Goal: Check status: Check status

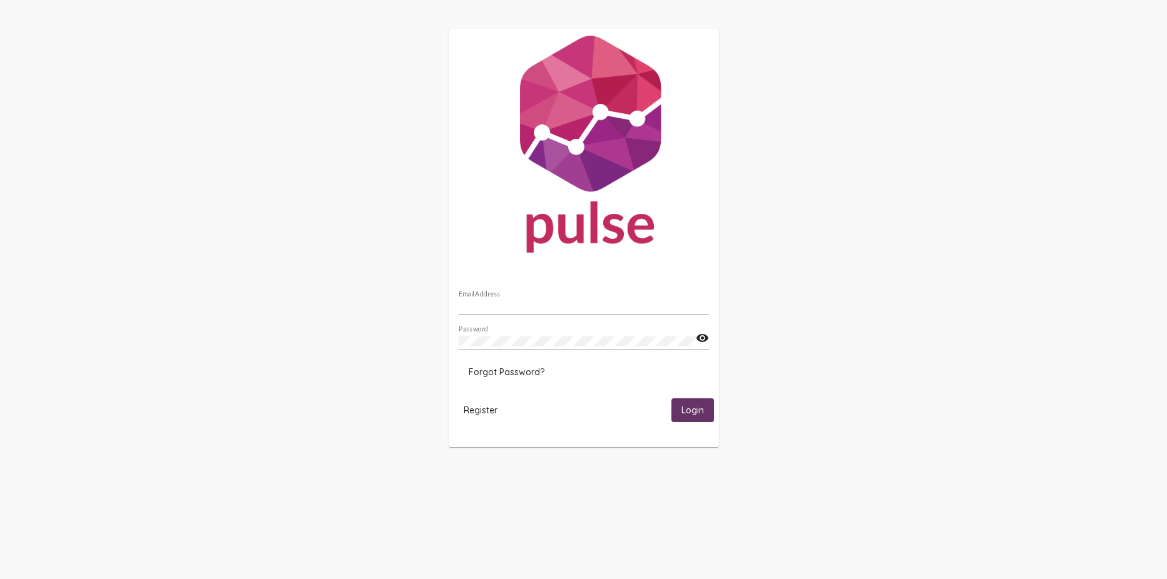
type input "[PERSON_NAME][EMAIL_ADDRESS][DOMAIN_NAME]"
click at [687, 416] on span "Login" at bounding box center [692, 410] width 23 height 11
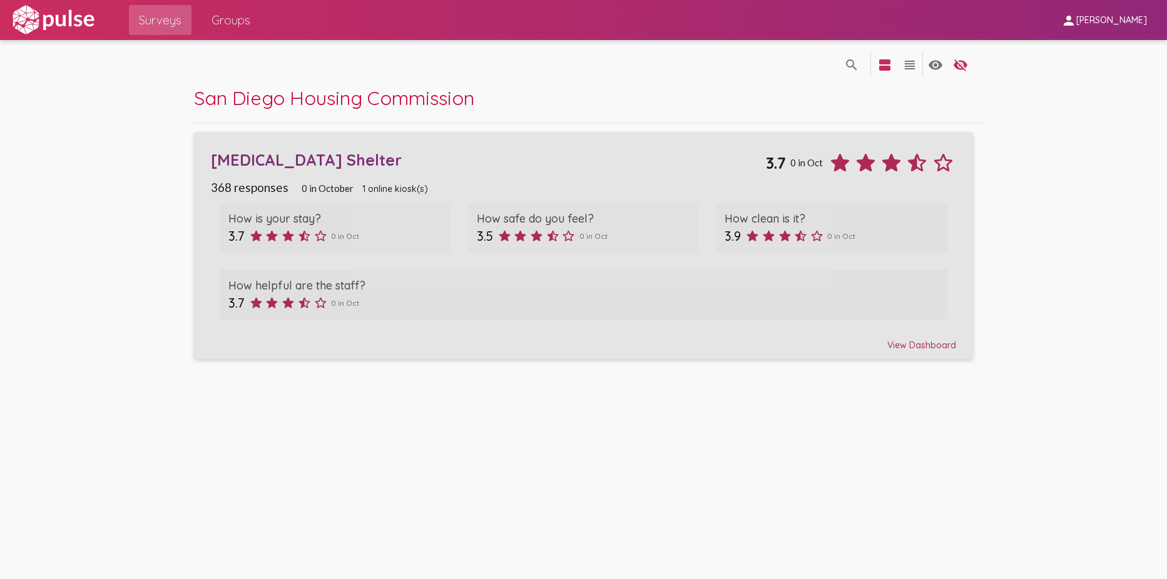
click at [470, 151] on div "[MEDICAL_DATA] Shelter" at bounding box center [488, 159] width 555 height 19
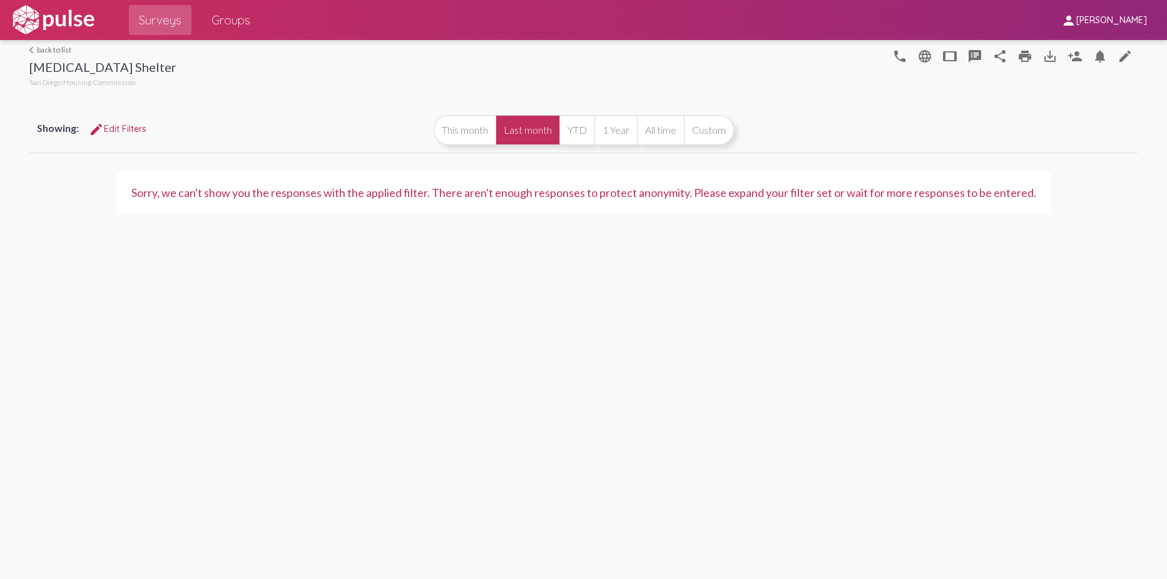
click at [102, 130] on mat-icon "edit" at bounding box center [96, 129] width 15 height 15
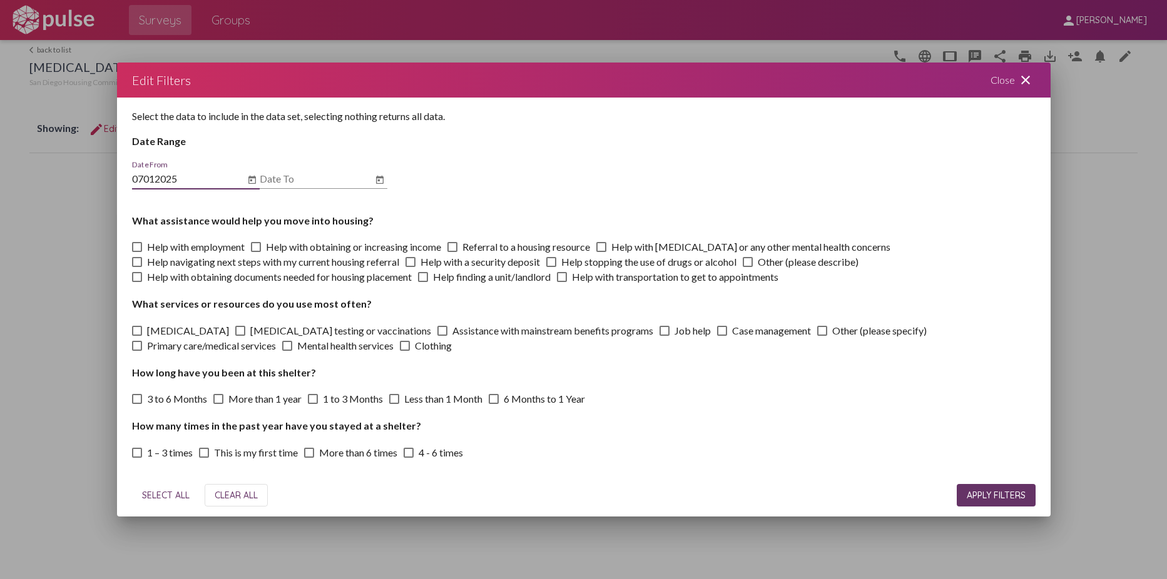
type input "[DATE]"
type input "1"
type input "[DATE]"
click at [463, 144] on h4 "Date Range" at bounding box center [583, 141] width 903 height 12
click at [958, 495] on button "APPLY FILTERS" at bounding box center [995, 495] width 79 height 23
